Goal: Answer question/provide support

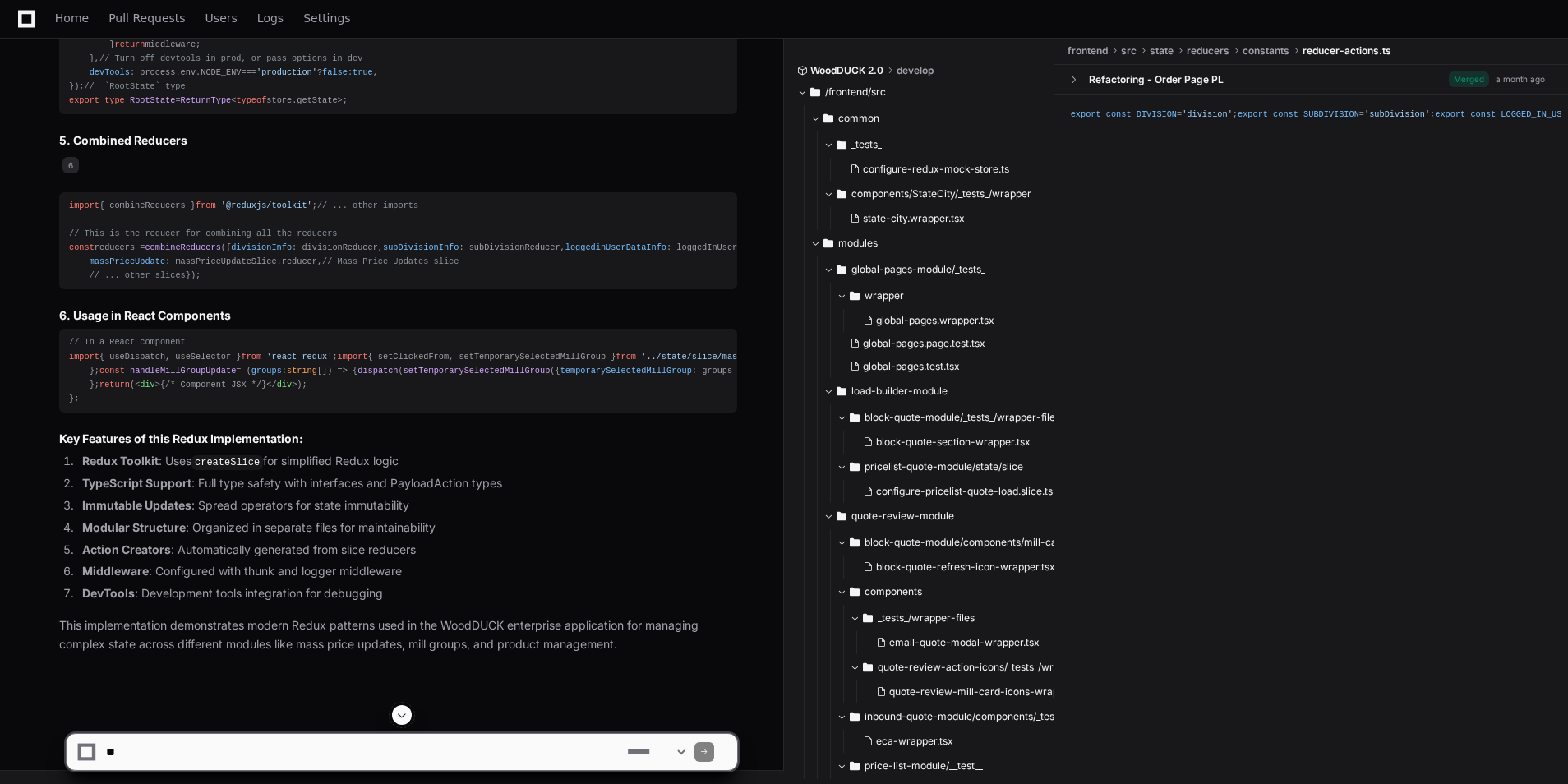
scroll to position [3035, 0]
click at [230, 753] on textarea at bounding box center [363, 751] width 521 height 36
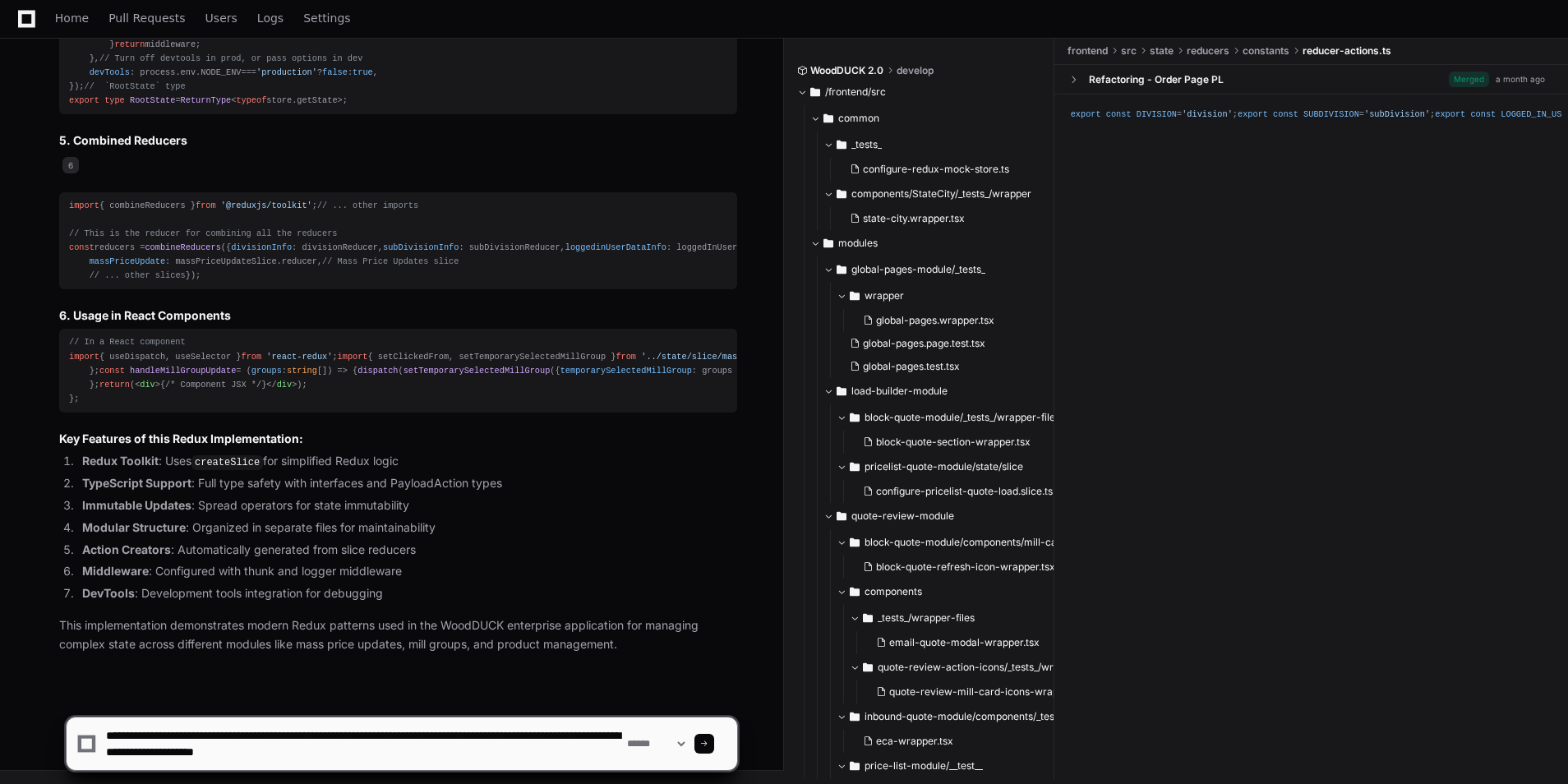
click at [451, 748] on textarea at bounding box center [363, 743] width 521 height 53
type textarea "**********"
click at [714, 736] on div at bounding box center [704, 742] width 19 height 19
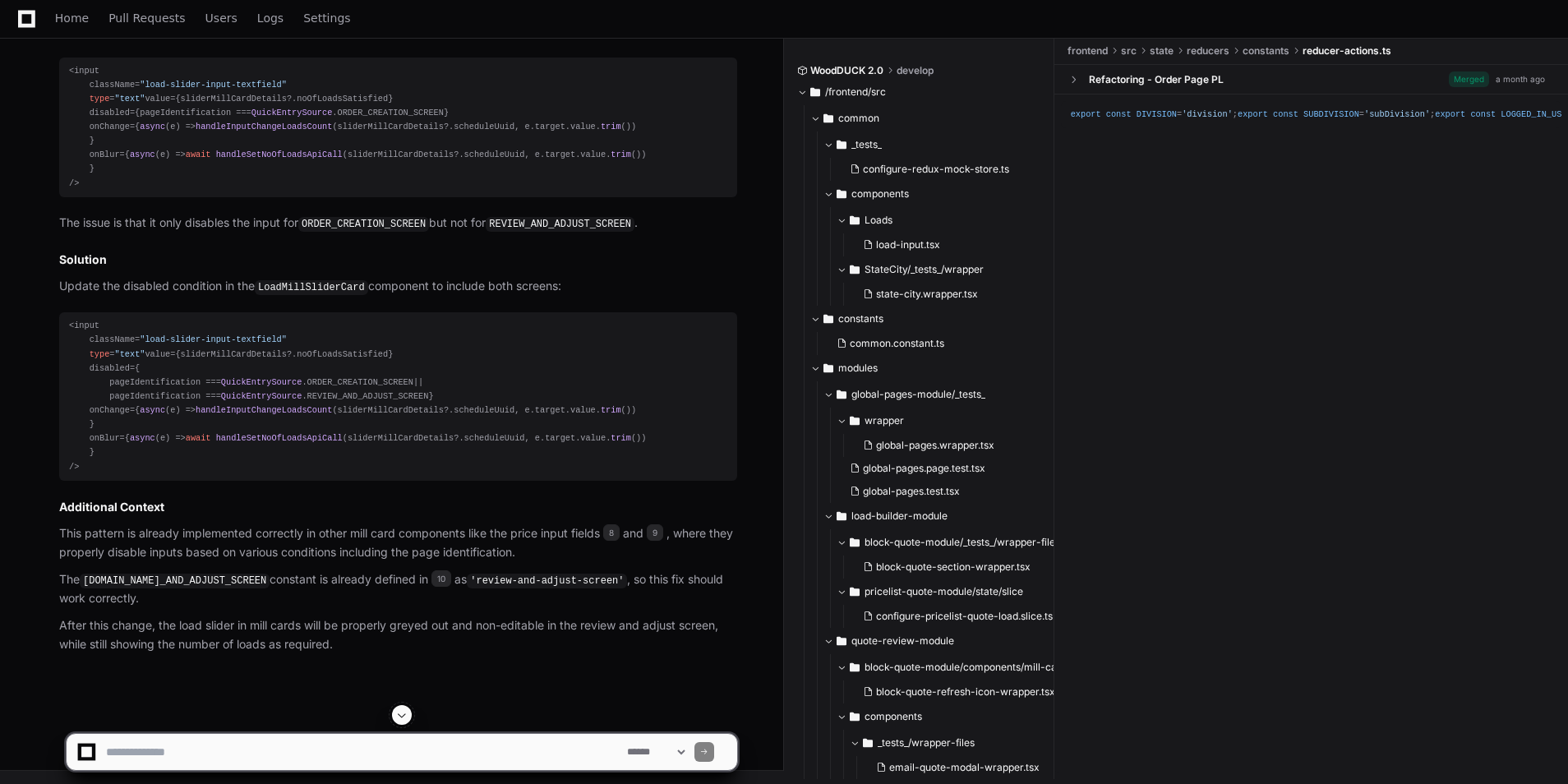
scroll to position [4426, 0]
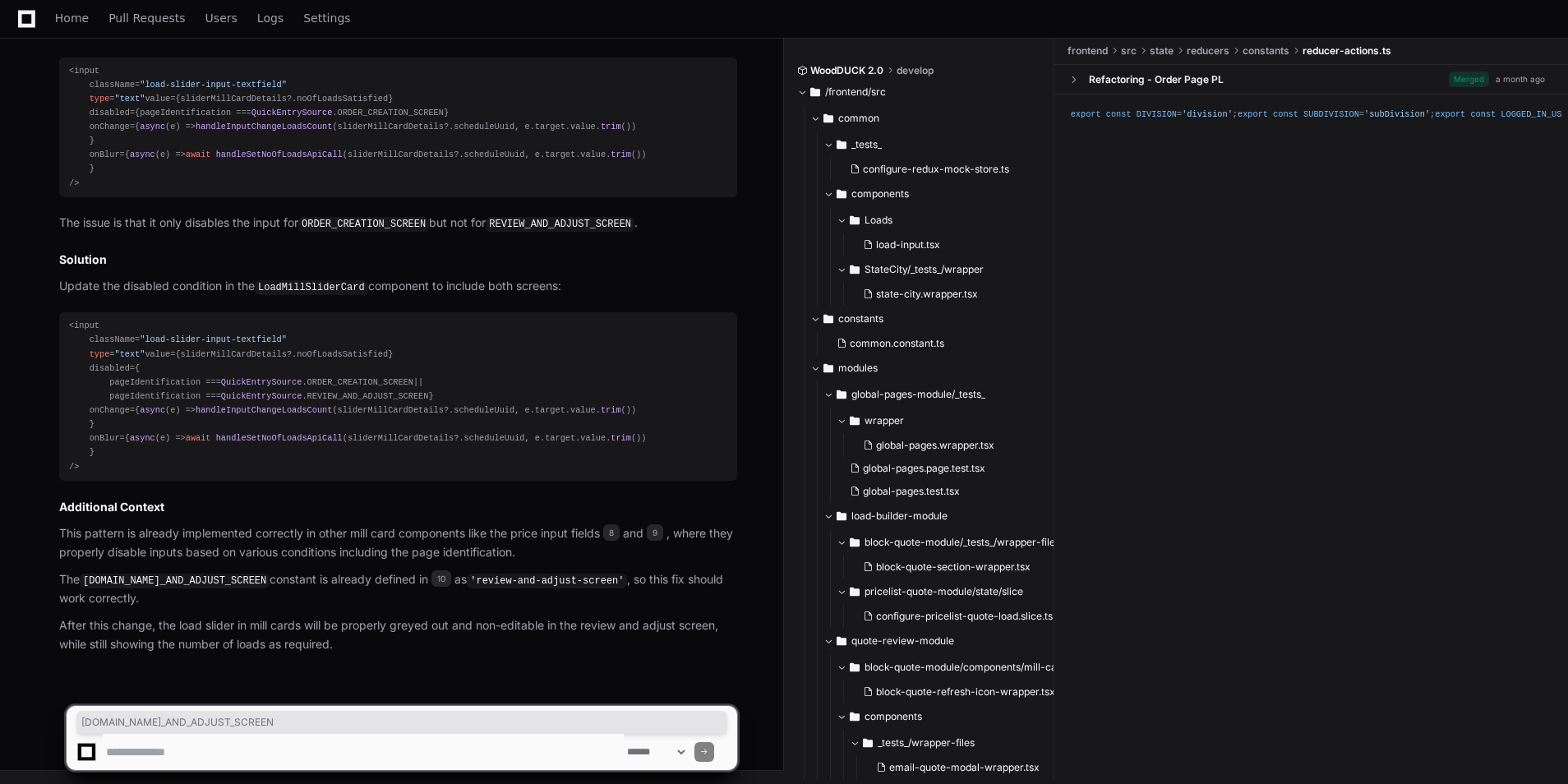
drag, startPoint x: 88, startPoint y: 577, endPoint x: 308, endPoint y: 575, distance: 220.0
click at [269, 575] on code "[DOMAIN_NAME]_AND_ADJUST_SCREEN" at bounding box center [174, 581] width 190 height 15
drag, startPoint x: 308, startPoint y: 575, endPoint x: 279, endPoint y: 576, distance: 29.0
copy code "[DOMAIN_NAME]_AND_ADJUST_SCREEN"
click at [276, 743] on textarea at bounding box center [363, 751] width 521 height 36
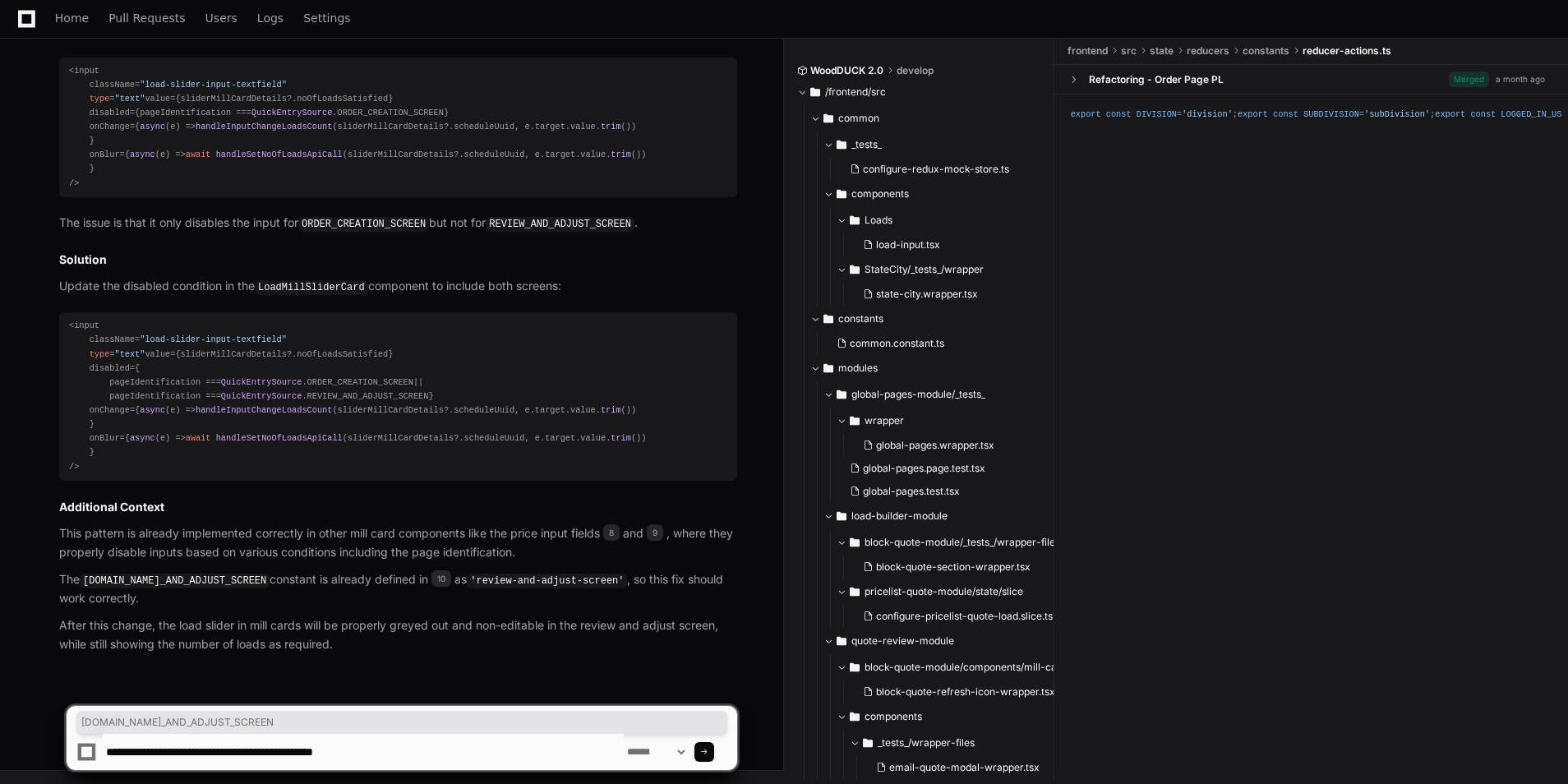
type textarea "**********"
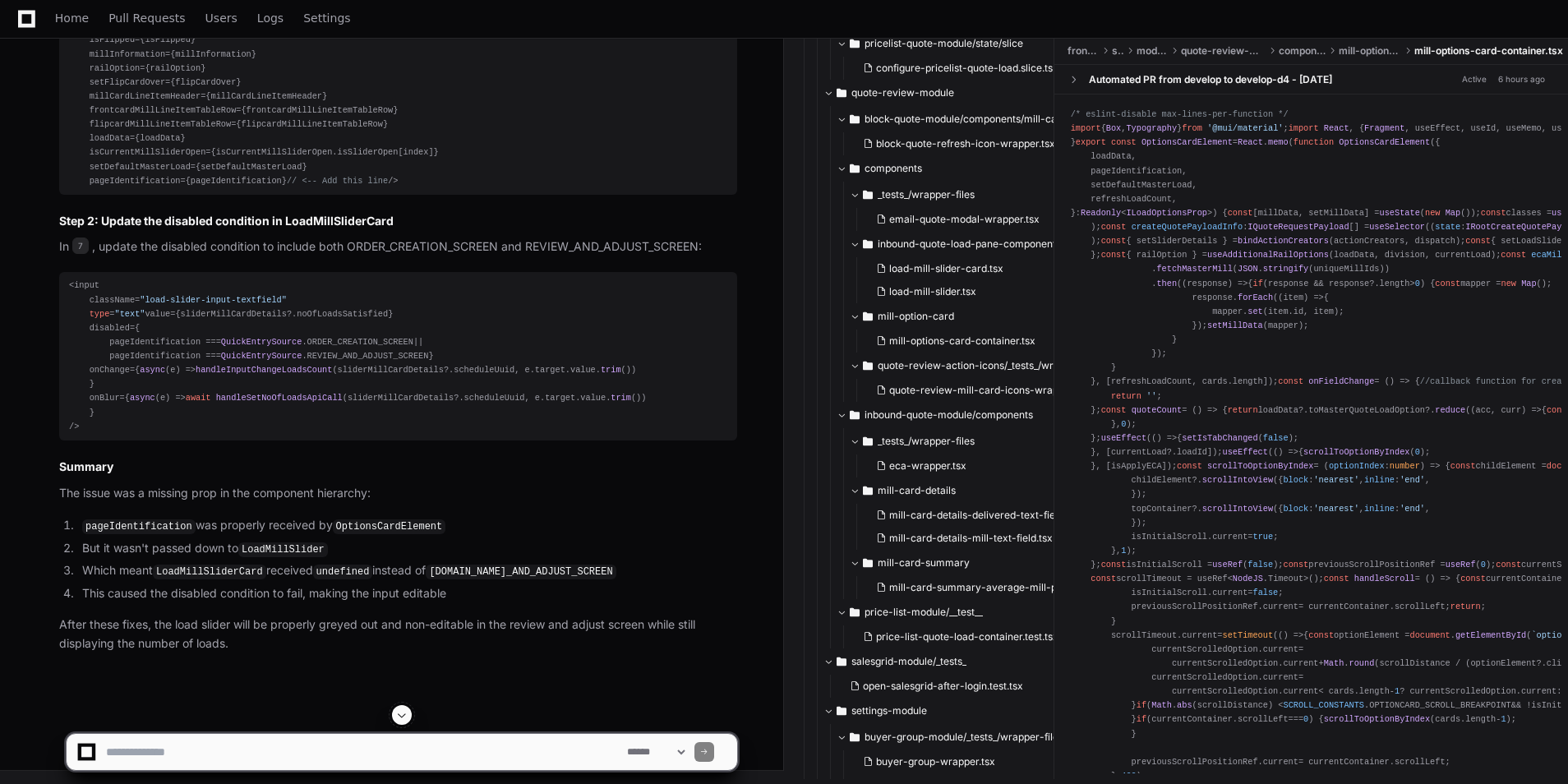
scroll to position [6357, 0]
click at [396, 516] on article "Perfect! I found the exact issue. The pageIdentification prop is becoming undef…" at bounding box center [398, 93] width 678 height 1120
click at [389, 523] on code "OptionsCardElement" at bounding box center [389, 527] width 114 height 15
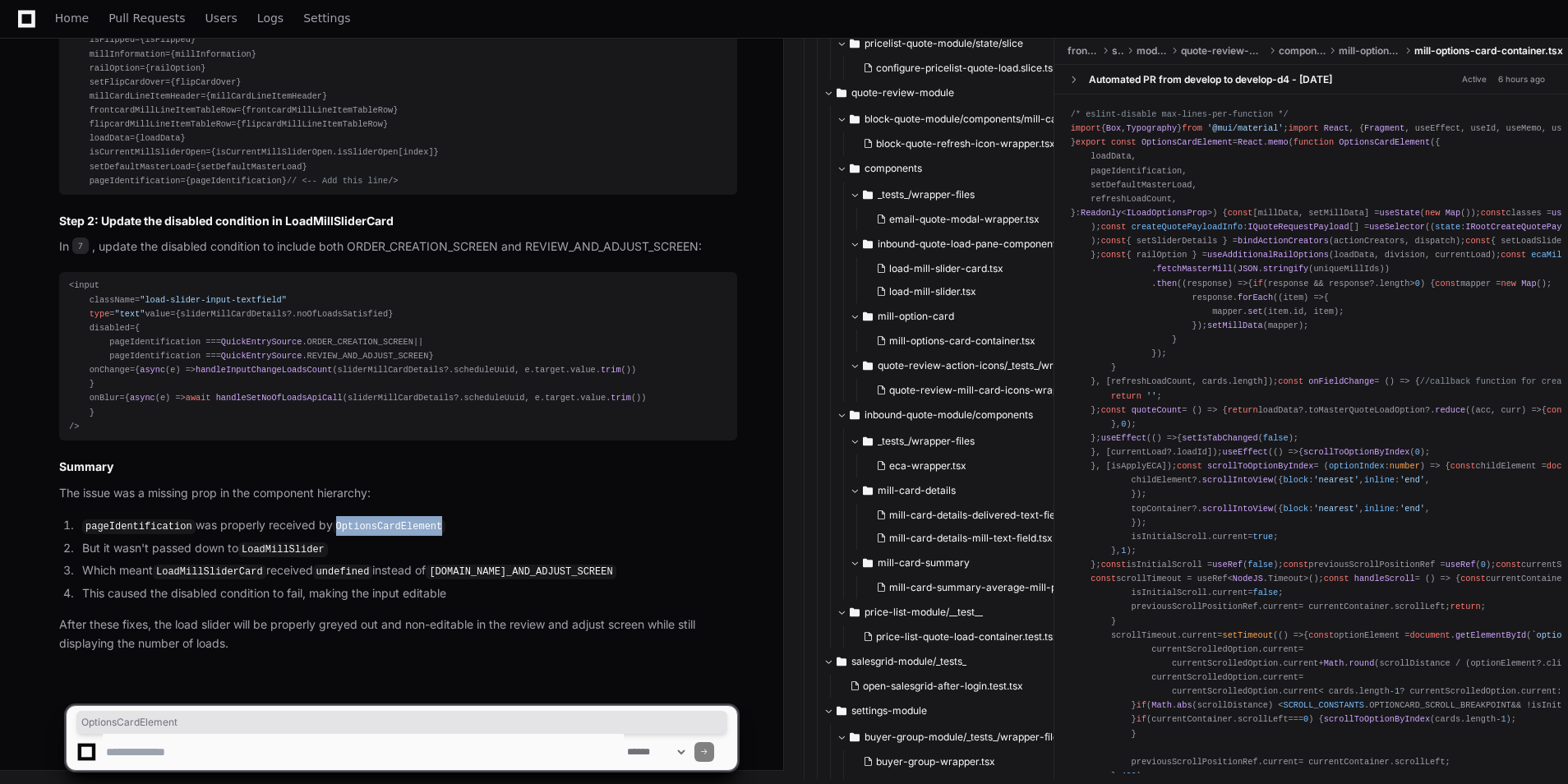
click at [389, 523] on code "OptionsCardElement" at bounding box center [389, 527] width 114 height 15
copy code "OptionsCardElement"
click at [688, 525] on li "pageIdentification was properly received by OptionsCardElement" at bounding box center [407, 525] width 660 height 19
